Goal: Transaction & Acquisition: Obtain resource

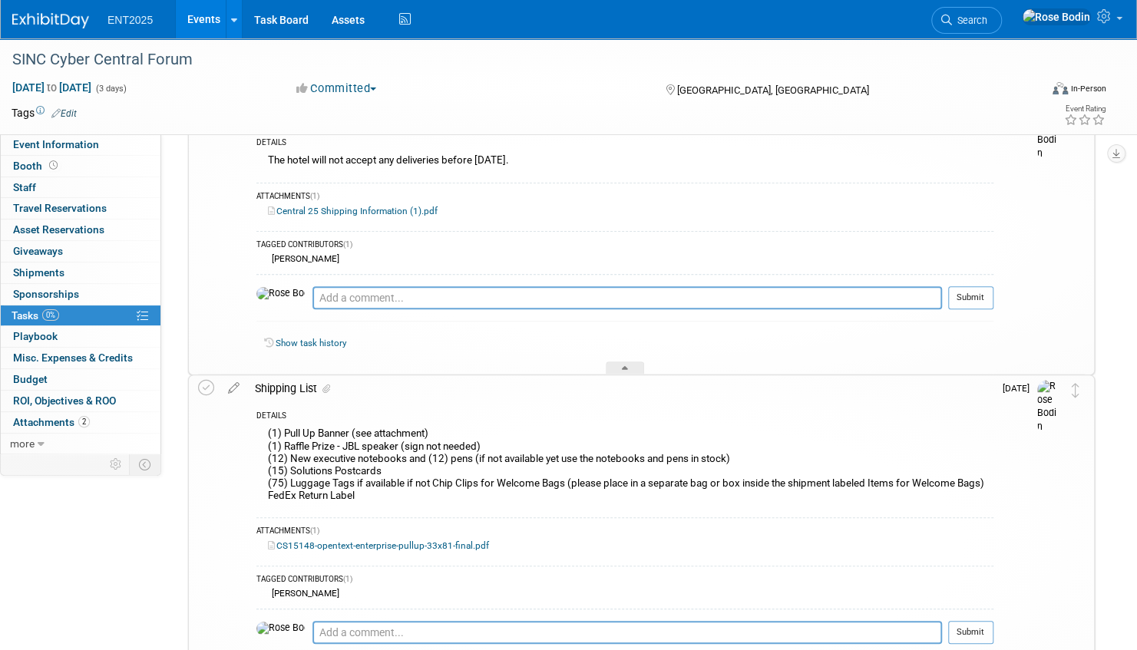
drag, startPoint x: 0, startPoint y: 0, endPoint x: 201, endPoint y: 18, distance: 201.9
click at [201, 18] on link "Events" at bounding box center [204, 19] width 56 height 38
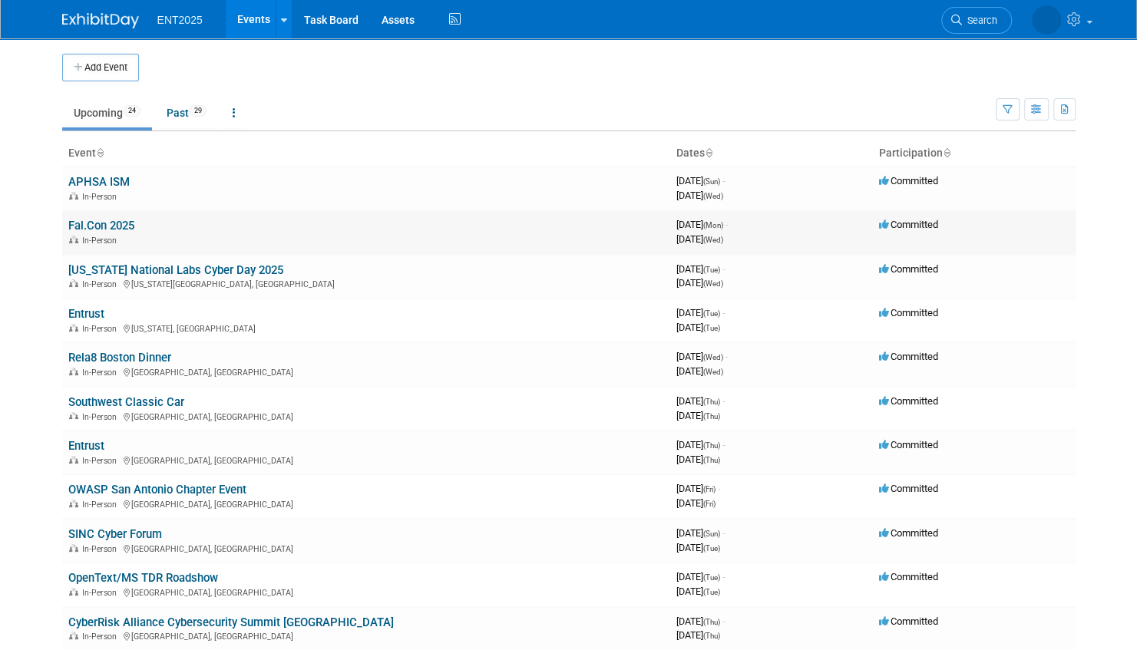
click at [95, 222] on link "Fal.Con 2025" at bounding box center [101, 226] width 66 height 14
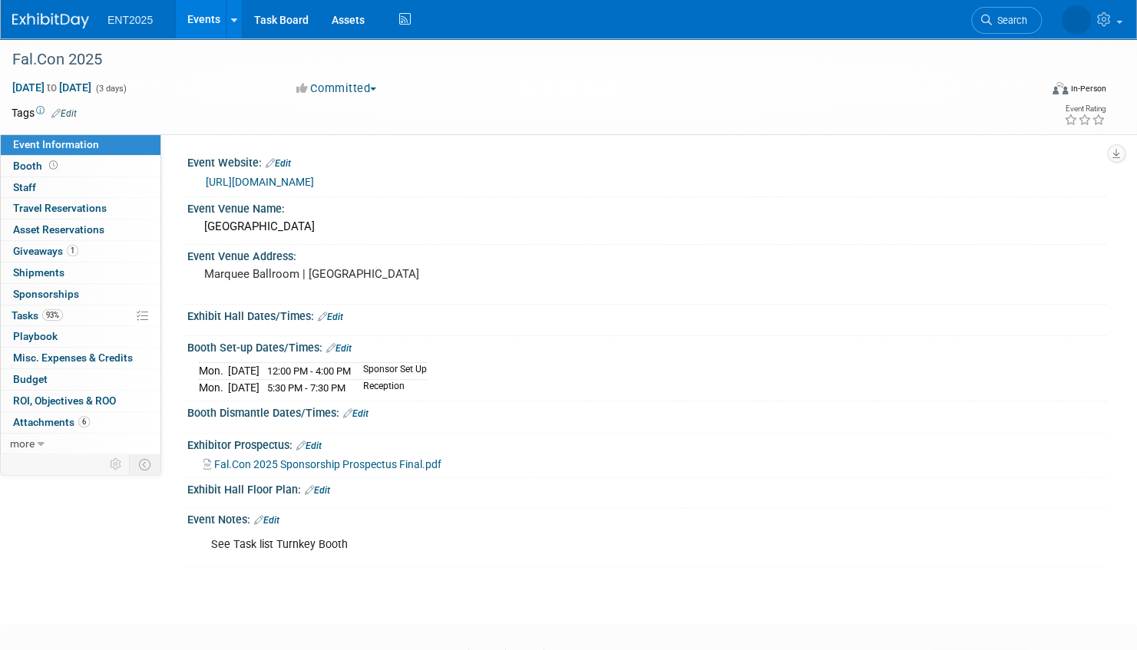
click at [206, 14] on link "Events" at bounding box center [204, 19] width 56 height 38
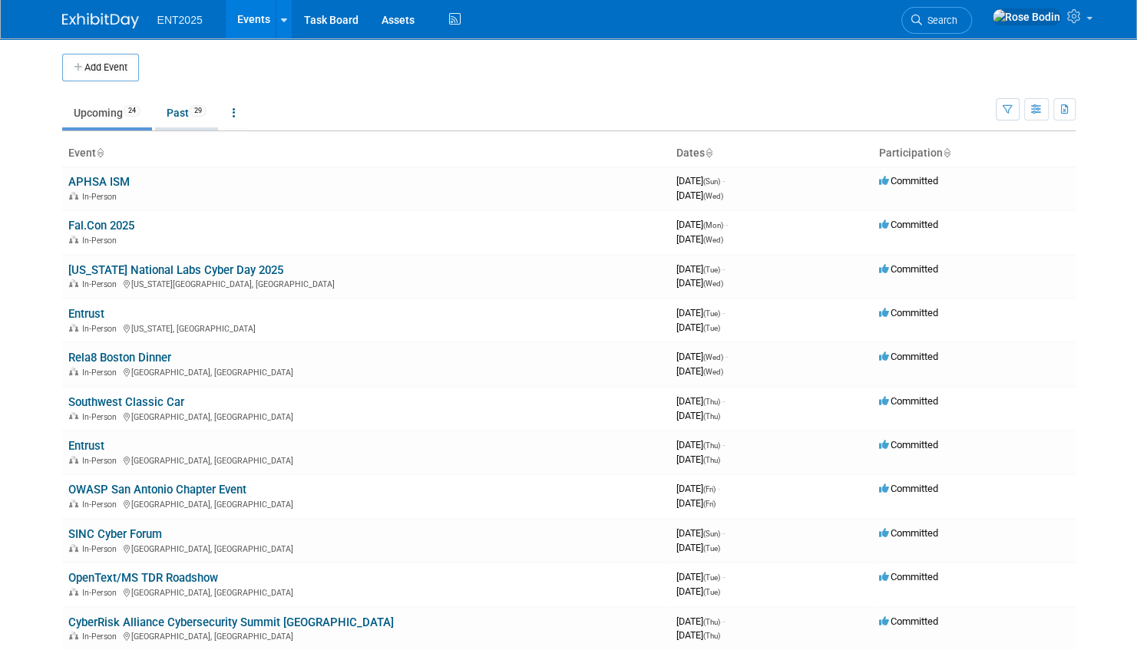
click at [178, 112] on link "Past 29" at bounding box center [186, 112] width 63 height 29
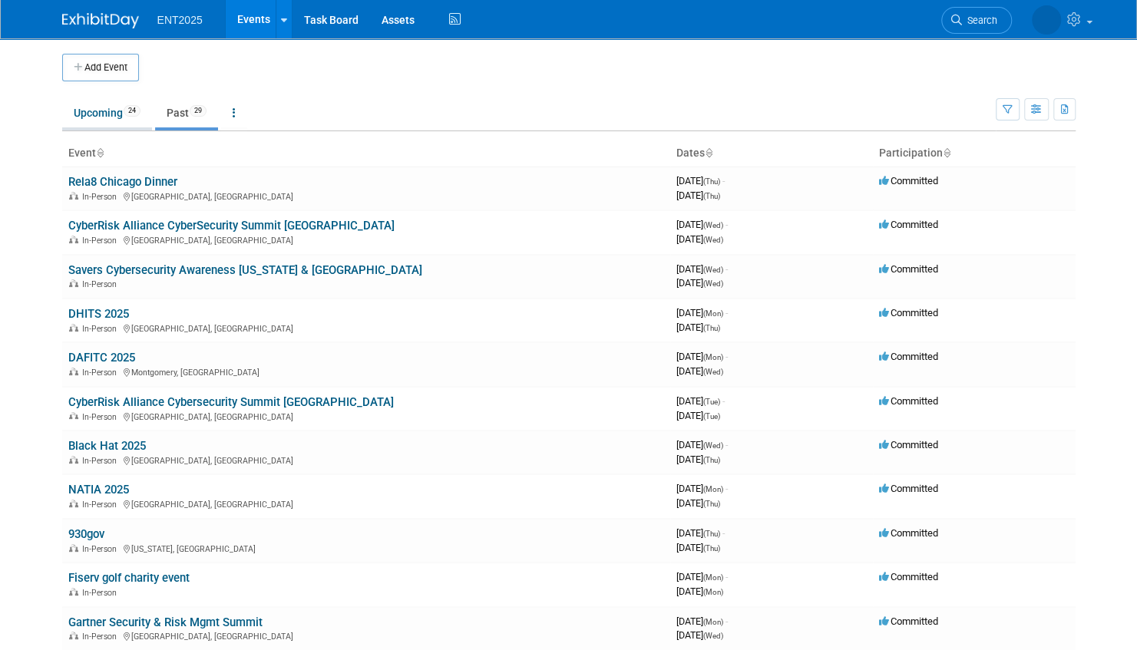
click at [106, 114] on link "Upcoming 24" at bounding box center [107, 112] width 90 height 29
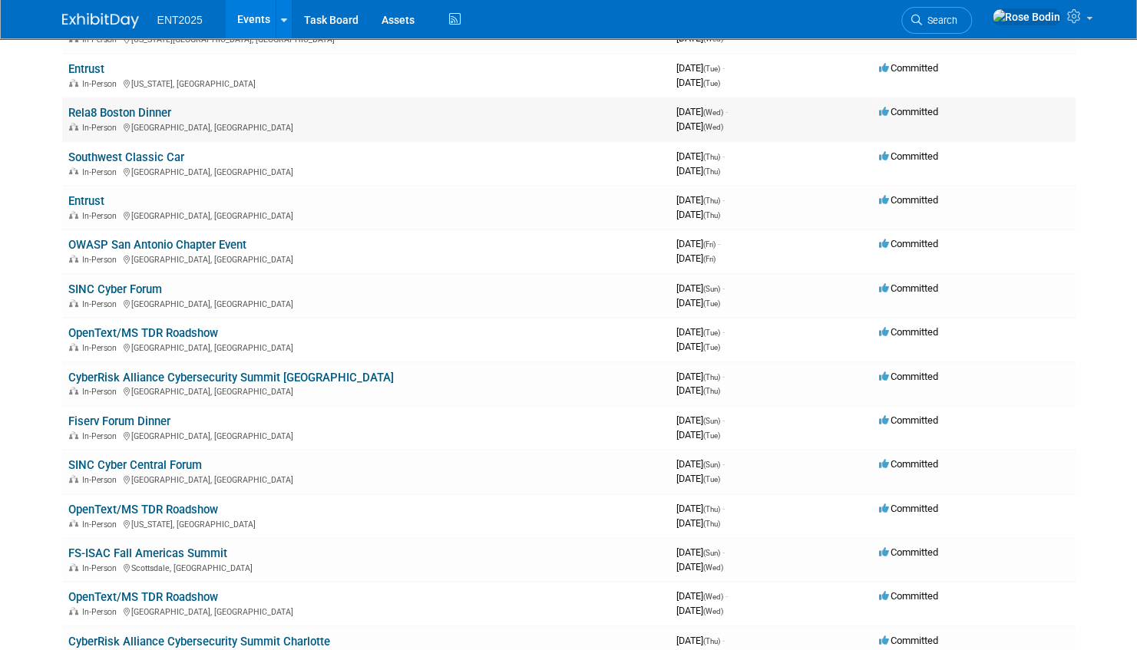
scroll to position [307, 0]
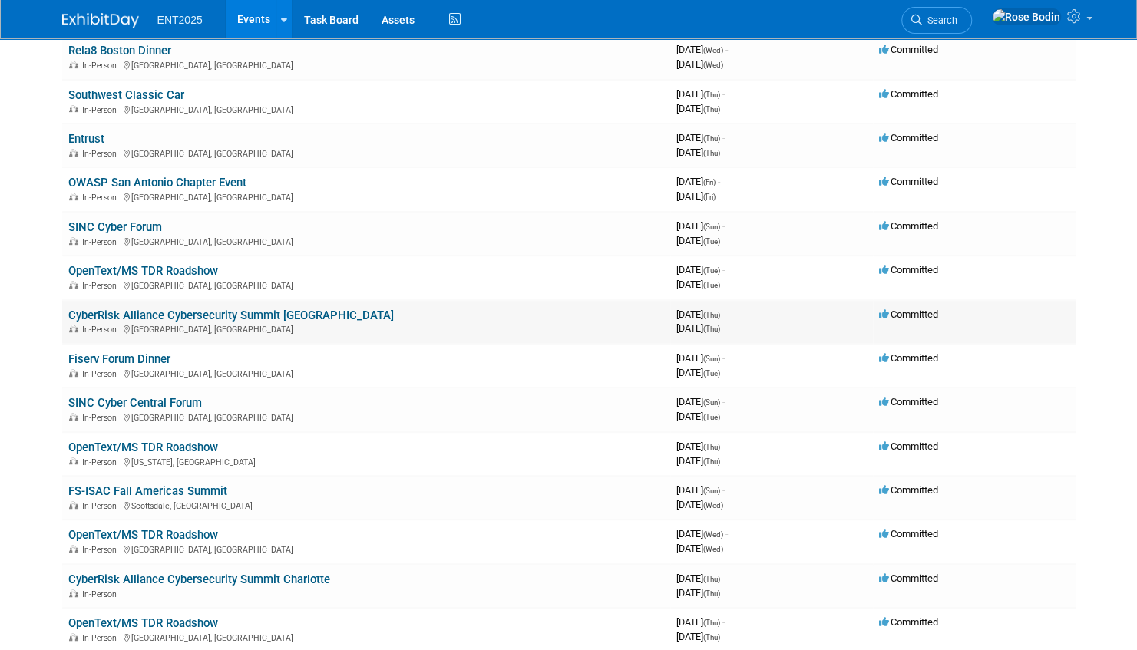
click at [213, 313] on link "CyberRisk Alliance Cybersecurity Summit [GEOGRAPHIC_DATA]" at bounding box center [230, 316] width 325 height 14
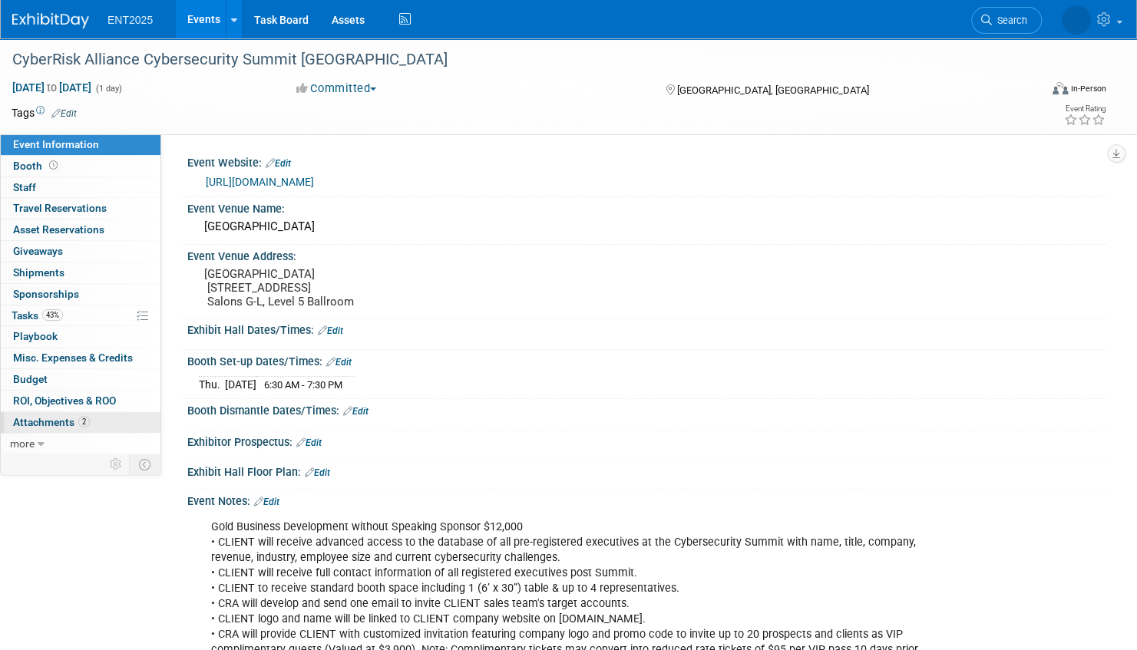
click at [119, 414] on link "2 Attachments 2" at bounding box center [81, 422] width 160 height 21
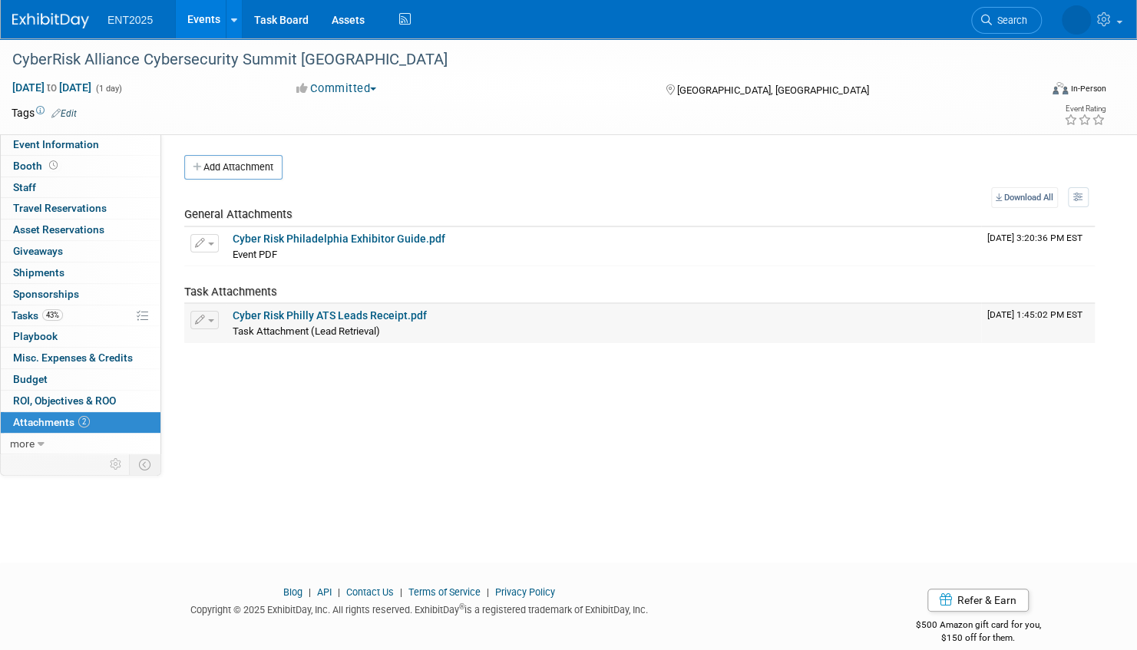
click at [212, 320] on span "button" at bounding box center [211, 320] width 6 height 3
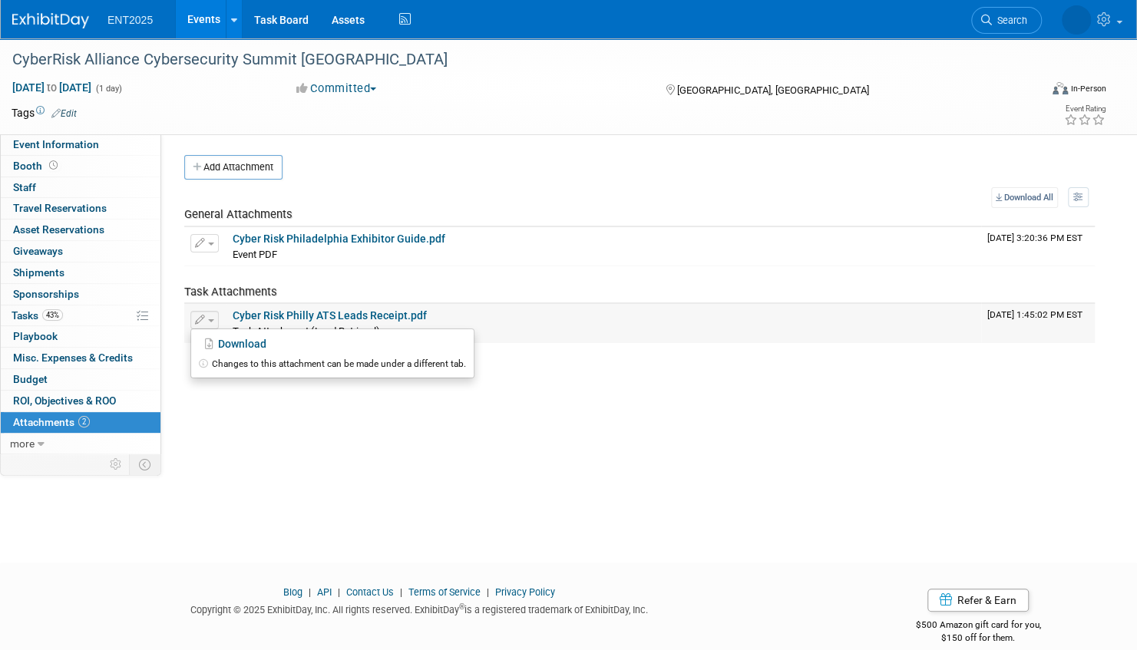
click at [444, 312] on div "Cyber Risk Philly ATS Leads Receipt.pdf" at bounding box center [604, 316] width 742 height 14
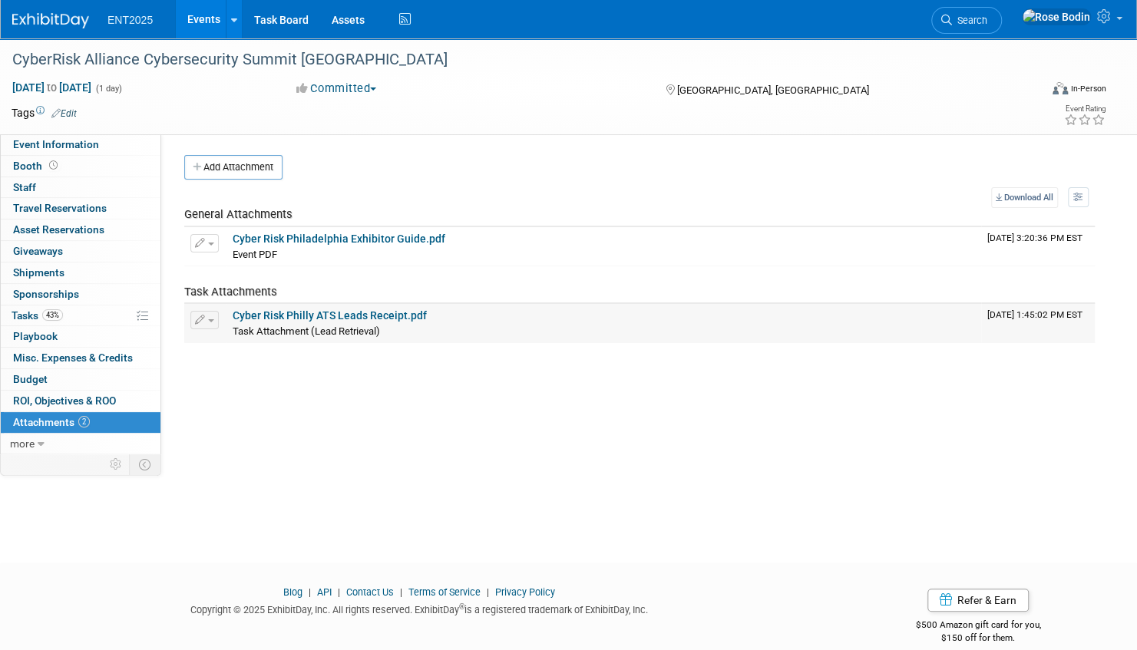
click at [408, 311] on link "Cyber Risk Philly ATS Leads Receipt.pdf" at bounding box center [330, 315] width 194 height 12
click at [347, 236] on link "Cyber Risk Philadelphia Exhibitor Guide.pdf" at bounding box center [339, 239] width 213 height 12
